Goal: Information Seeking & Learning: Learn about a topic

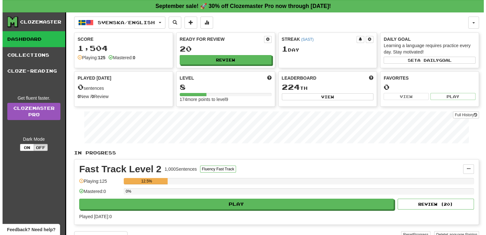
scroll to position [32, 0]
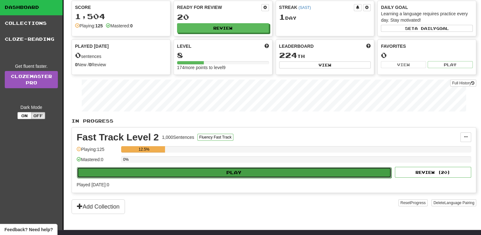
click at [243, 175] on button "Play" at bounding box center [234, 172] width 315 height 11
select select "**"
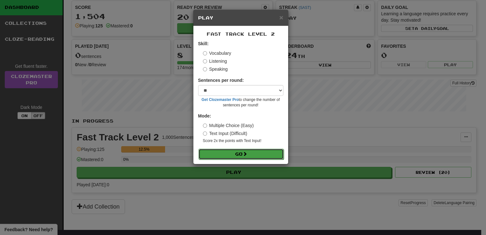
click at [239, 153] on button "Go" at bounding box center [240, 154] width 85 height 11
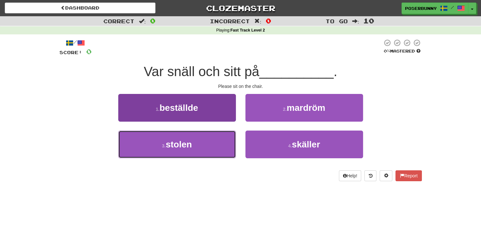
click at [204, 146] on button "3 . stolen" at bounding box center [177, 144] width 118 height 28
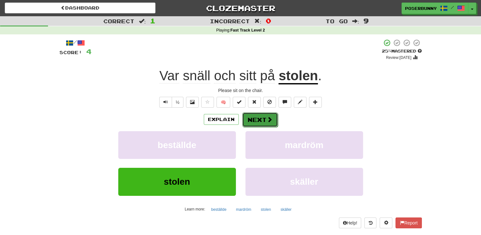
click at [272, 124] on button "Next" at bounding box center [260, 119] width 36 height 15
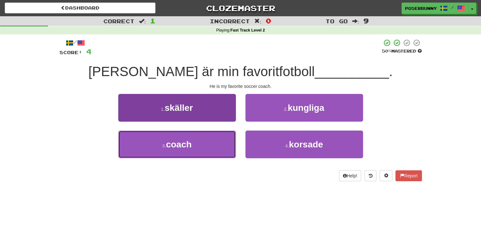
click at [209, 141] on button "3 . coach" at bounding box center [177, 144] width 118 height 28
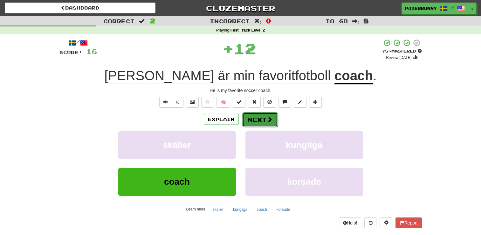
click at [268, 121] on span at bounding box center [270, 119] width 6 height 6
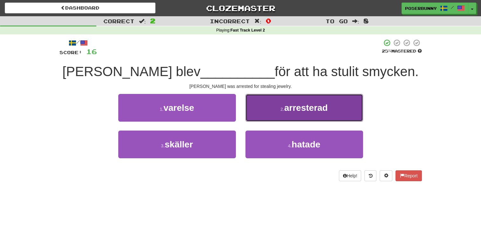
click at [350, 116] on button "2 . arresterad" at bounding box center [305, 108] width 118 height 28
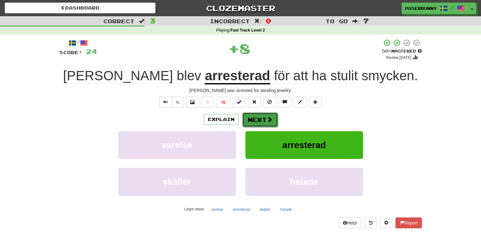
click at [261, 122] on button "Next" at bounding box center [260, 119] width 36 height 15
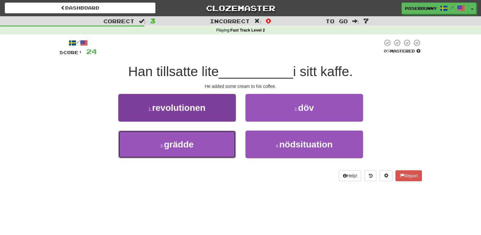
click at [201, 156] on button "3 . grädde" at bounding box center [177, 144] width 118 height 28
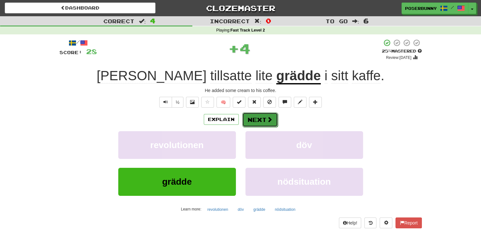
click at [267, 121] on span at bounding box center [270, 119] width 6 height 6
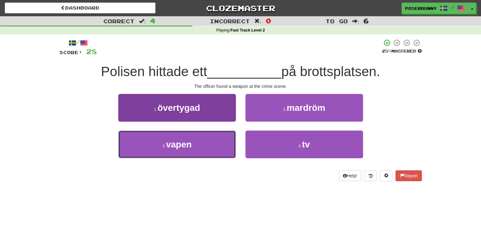
click at [203, 149] on button "3 . vapen" at bounding box center [177, 144] width 118 height 28
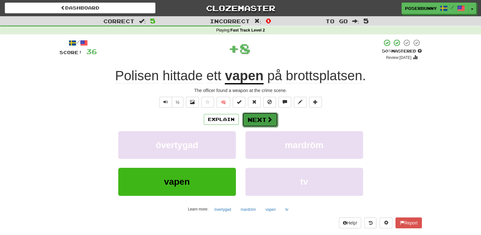
click at [263, 122] on button "Next" at bounding box center [260, 119] width 36 height 15
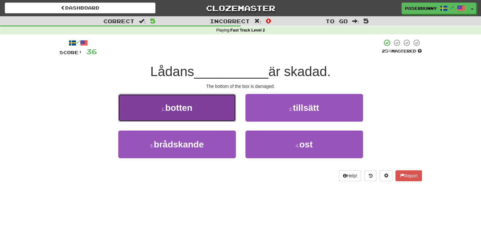
click at [227, 113] on button "1 . botten" at bounding box center [177, 108] width 118 height 28
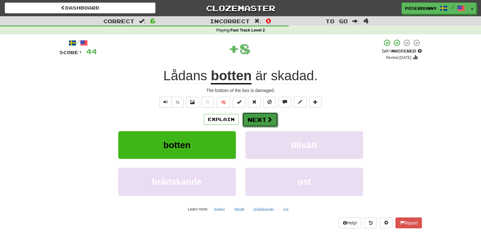
click at [265, 123] on button "Next" at bounding box center [260, 119] width 36 height 15
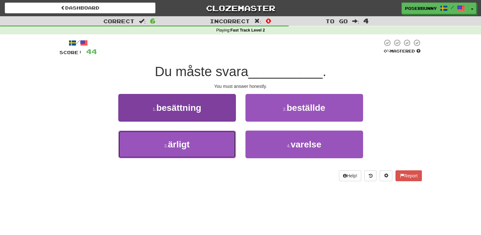
click at [214, 143] on button "3 . ärligt" at bounding box center [177, 144] width 118 height 28
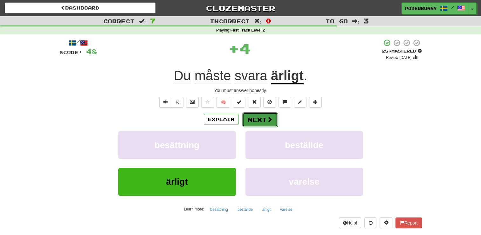
click at [270, 121] on span at bounding box center [270, 119] width 6 height 6
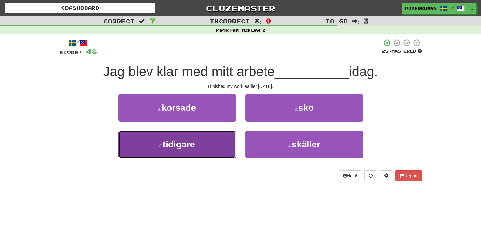
click at [226, 140] on button "3 . tidigare" at bounding box center [177, 144] width 118 height 28
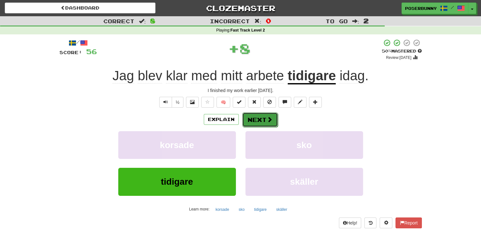
click at [276, 123] on button "Next" at bounding box center [260, 119] width 36 height 15
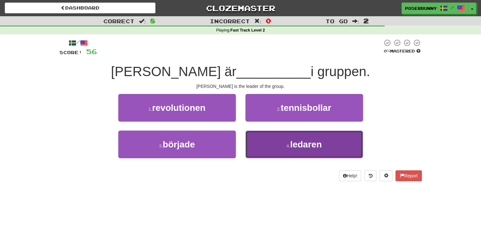
click at [271, 147] on button "4 . ledaren" at bounding box center [305, 144] width 118 height 28
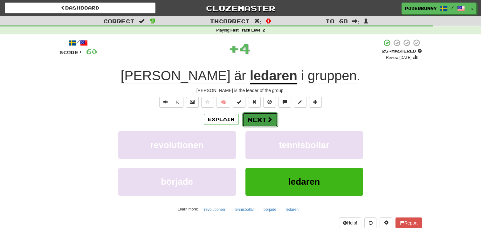
click at [268, 123] on button "Next" at bounding box center [260, 119] width 36 height 15
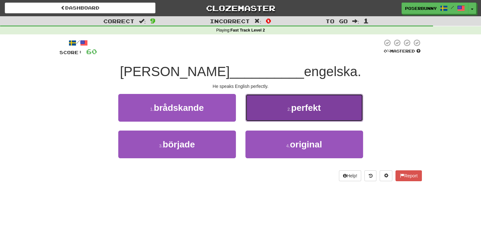
click at [300, 115] on button "2 . perfekt" at bounding box center [305, 108] width 118 height 28
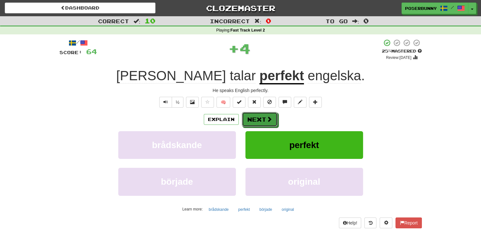
click at [275, 117] on button "Next" at bounding box center [260, 119] width 36 height 15
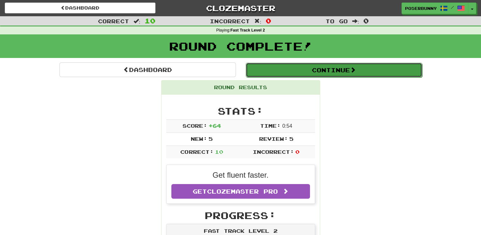
click at [330, 69] on button "Continue" at bounding box center [334, 70] width 176 height 15
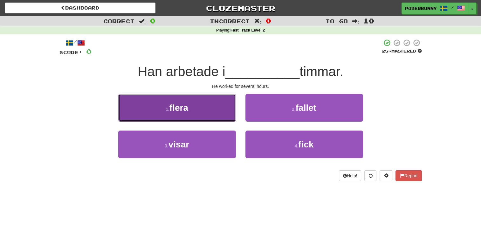
click at [202, 111] on button "1 . flera" at bounding box center [177, 108] width 118 height 28
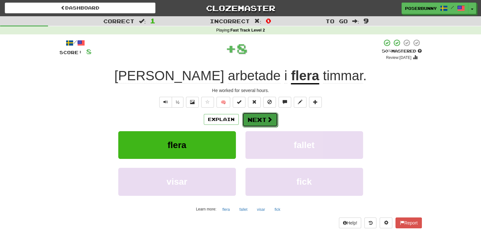
click at [264, 118] on button "Next" at bounding box center [260, 119] width 36 height 15
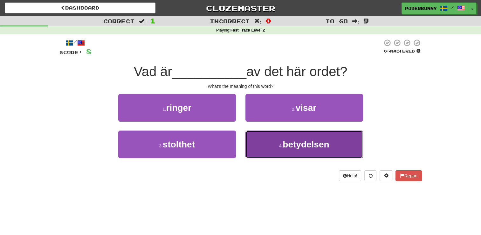
click at [289, 151] on button "4 . betydelsen" at bounding box center [305, 144] width 118 height 28
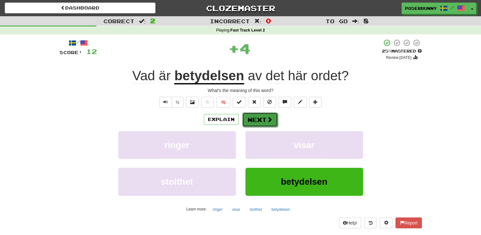
click at [268, 124] on button "Next" at bounding box center [260, 119] width 36 height 15
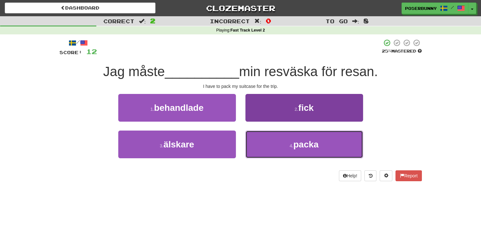
click at [291, 147] on small "4 ." at bounding box center [292, 145] width 4 height 5
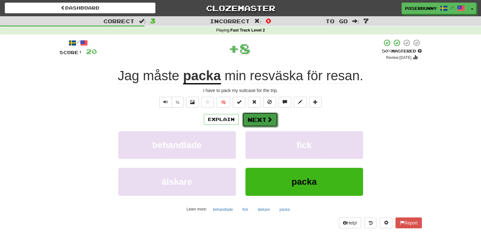
click at [259, 123] on button "Next" at bounding box center [260, 119] width 36 height 15
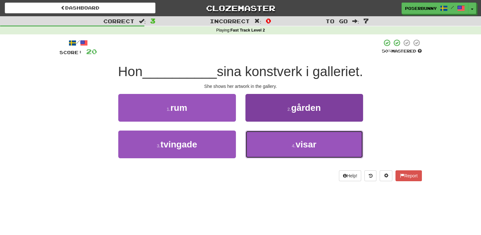
click at [303, 143] on span "visar" at bounding box center [306, 144] width 21 height 10
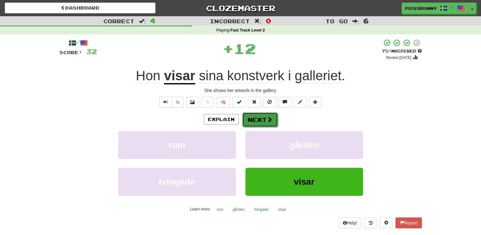
click at [264, 121] on button "Next" at bounding box center [260, 119] width 36 height 15
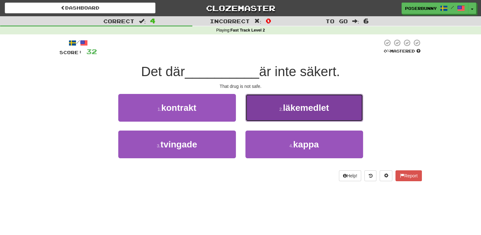
click at [292, 113] on button "2 . läkemedlet" at bounding box center [305, 108] width 118 height 28
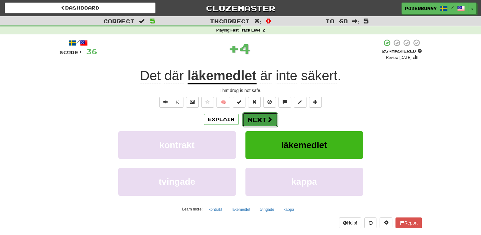
click at [272, 122] on button "Next" at bounding box center [260, 119] width 36 height 15
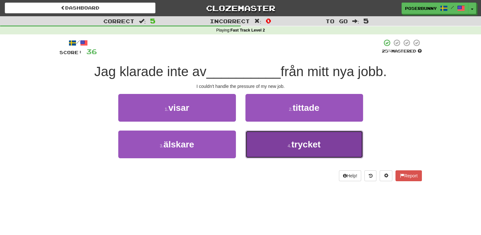
click at [279, 143] on button "4 . trycket" at bounding box center [305, 144] width 118 height 28
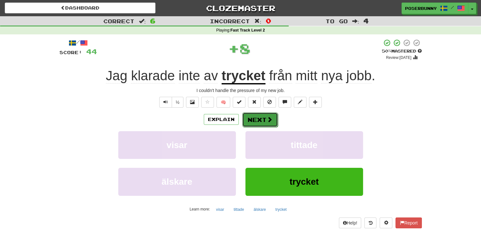
click at [267, 121] on span at bounding box center [270, 119] width 6 height 6
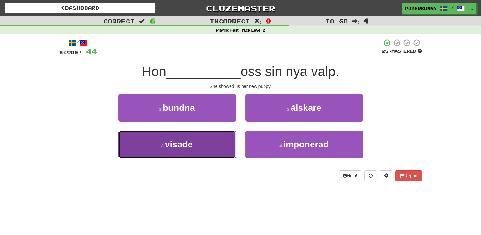
click at [223, 144] on button "3 . visade" at bounding box center [177, 144] width 118 height 28
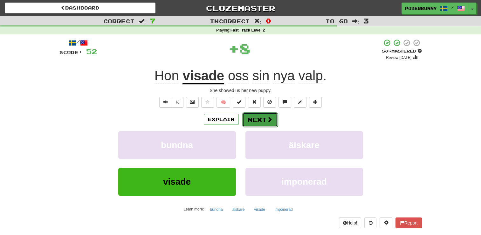
click at [272, 121] on button "Next" at bounding box center [260, 119] width 36 height 15
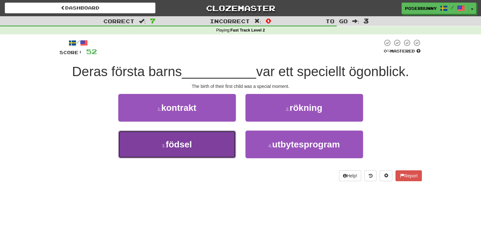
click at [216, 148] on button "3 . födsel" at bounding box center [177, 144] width 118 height 28
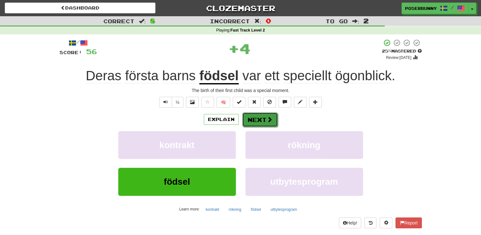
click at [274, 123] on button "Next" at bounding box center [260, 119] width 36 height 15
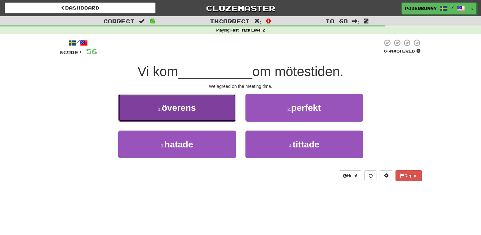
click at [220, 119] on button "1 . överens" at bounding box center [177, 108] width 118 height 28
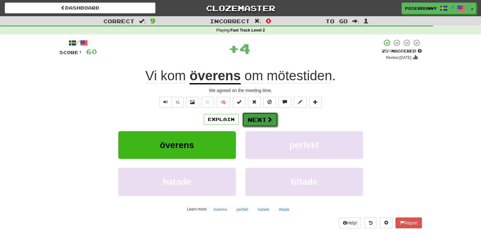
click at [268, 121] on span at bounding box center [270, 119] width 6 height 6
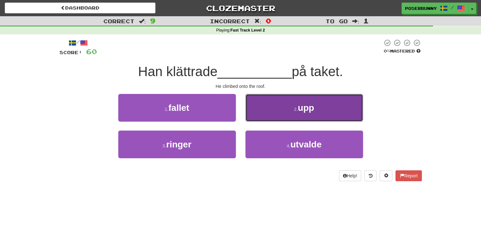
click at [298, 115] on button "2 . upp" at bounding box center [305, 108] width 118 height 28
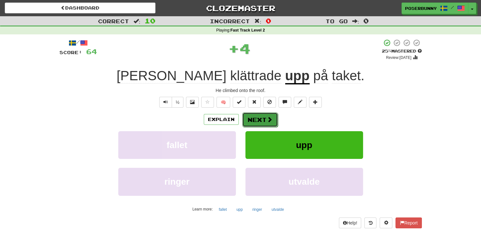
click at [262, 119] on button "Next" at bounding box center [260, 119] width 36 height 15
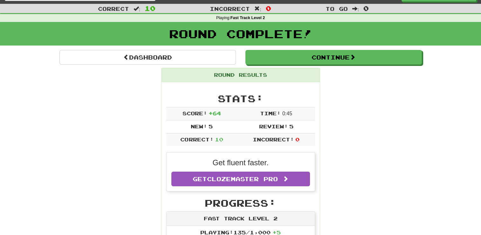
scroll to position [32, 0]
